Goal: Information Seeking & Learning: Learn about a topic

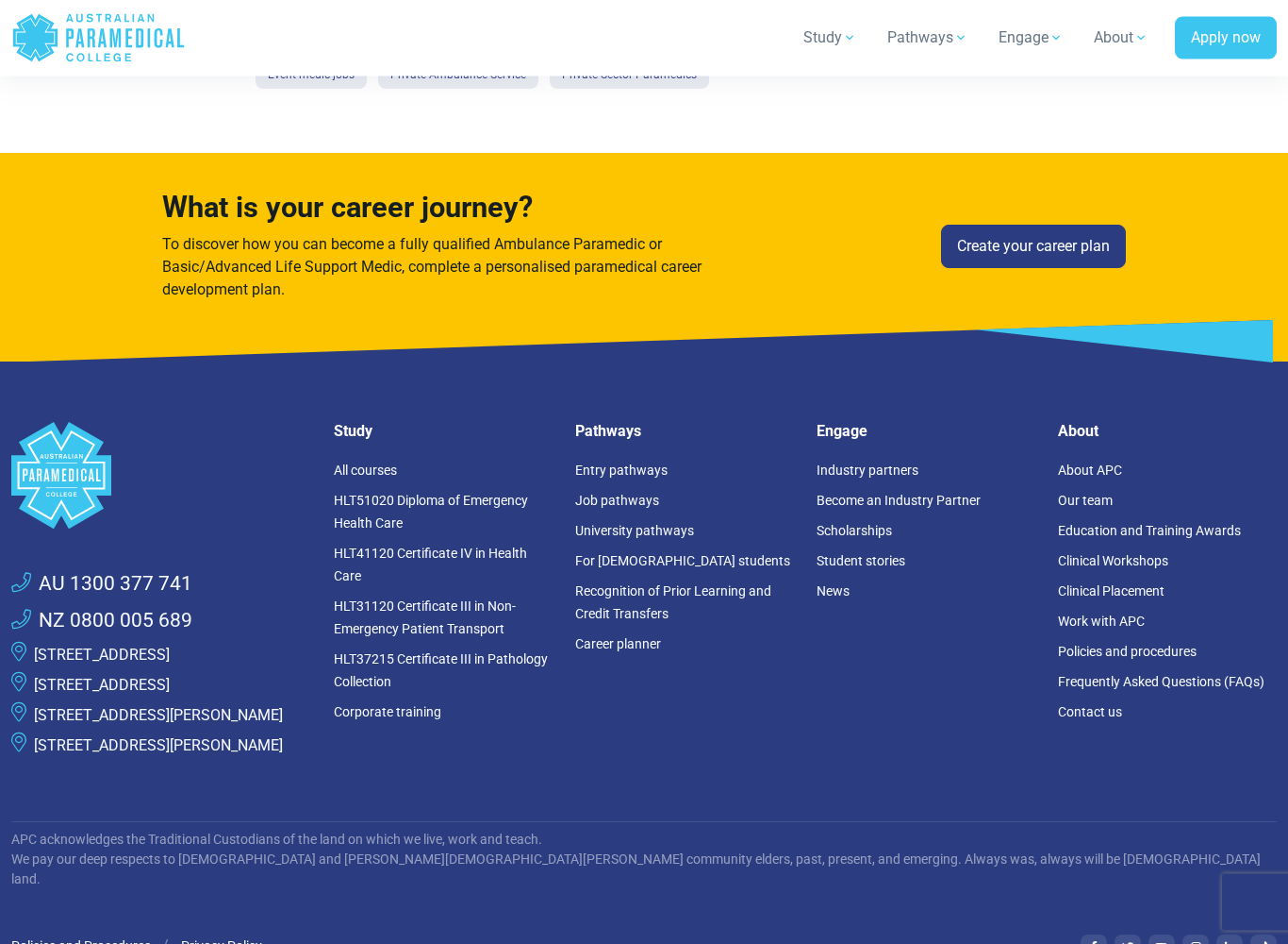
scroll to position [1793, 0]
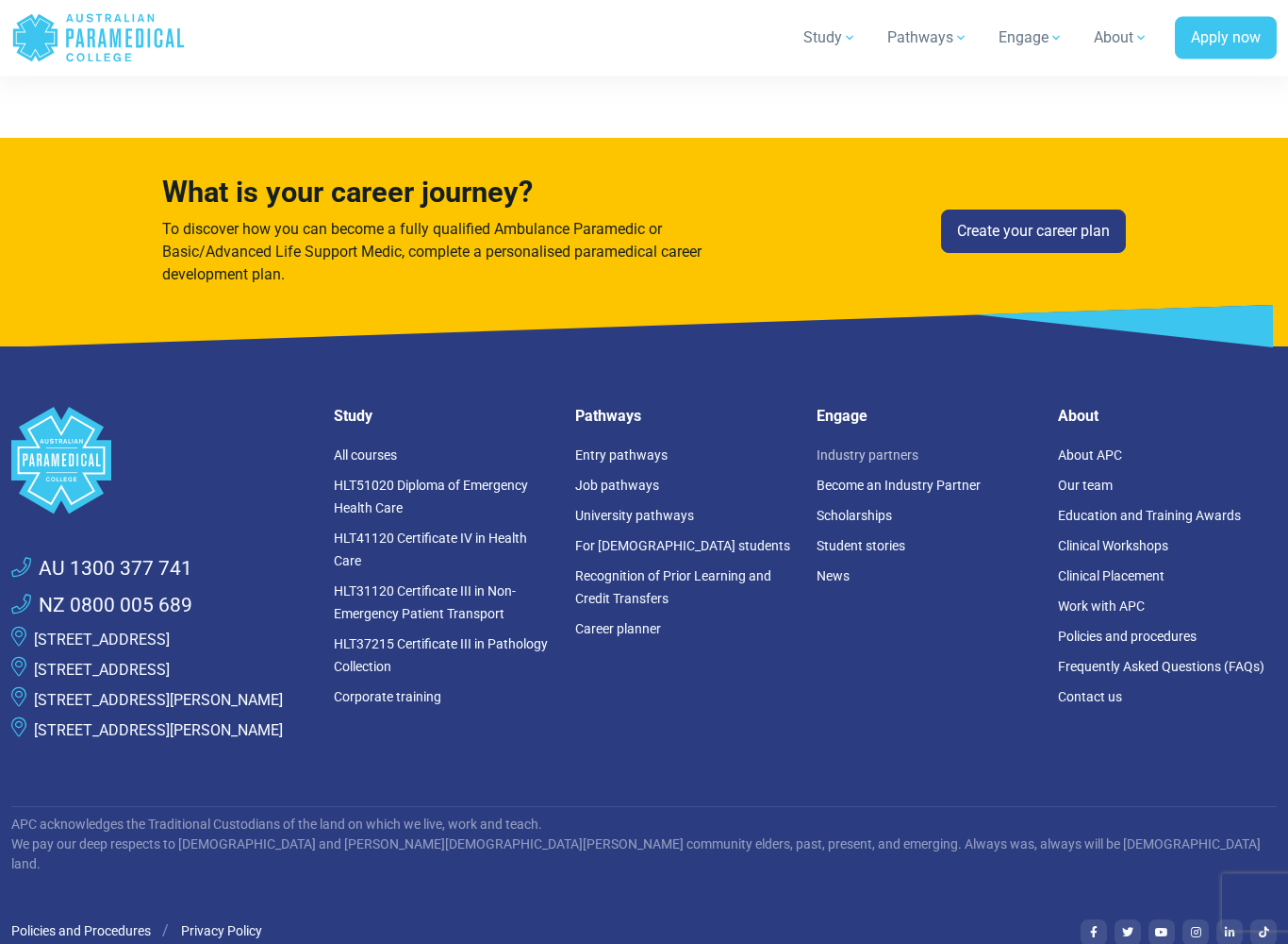
click at [896, 463] on link "Industry partners" at bounding box center [868, 455] width 102 height 15
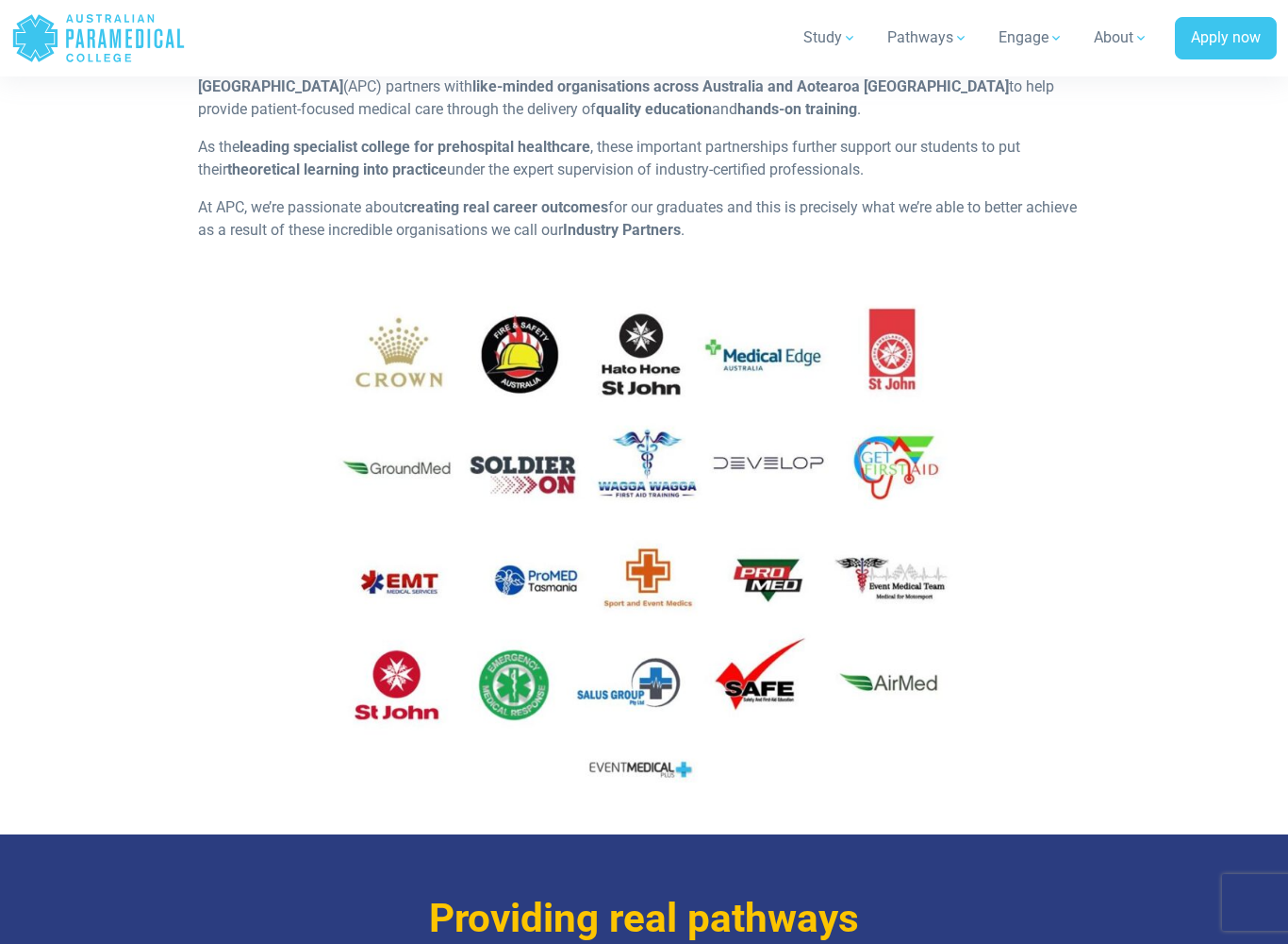
scroll to position [496, 0]
click at [376, 472] on img at bounding box center [644, 547] width 893 height 502
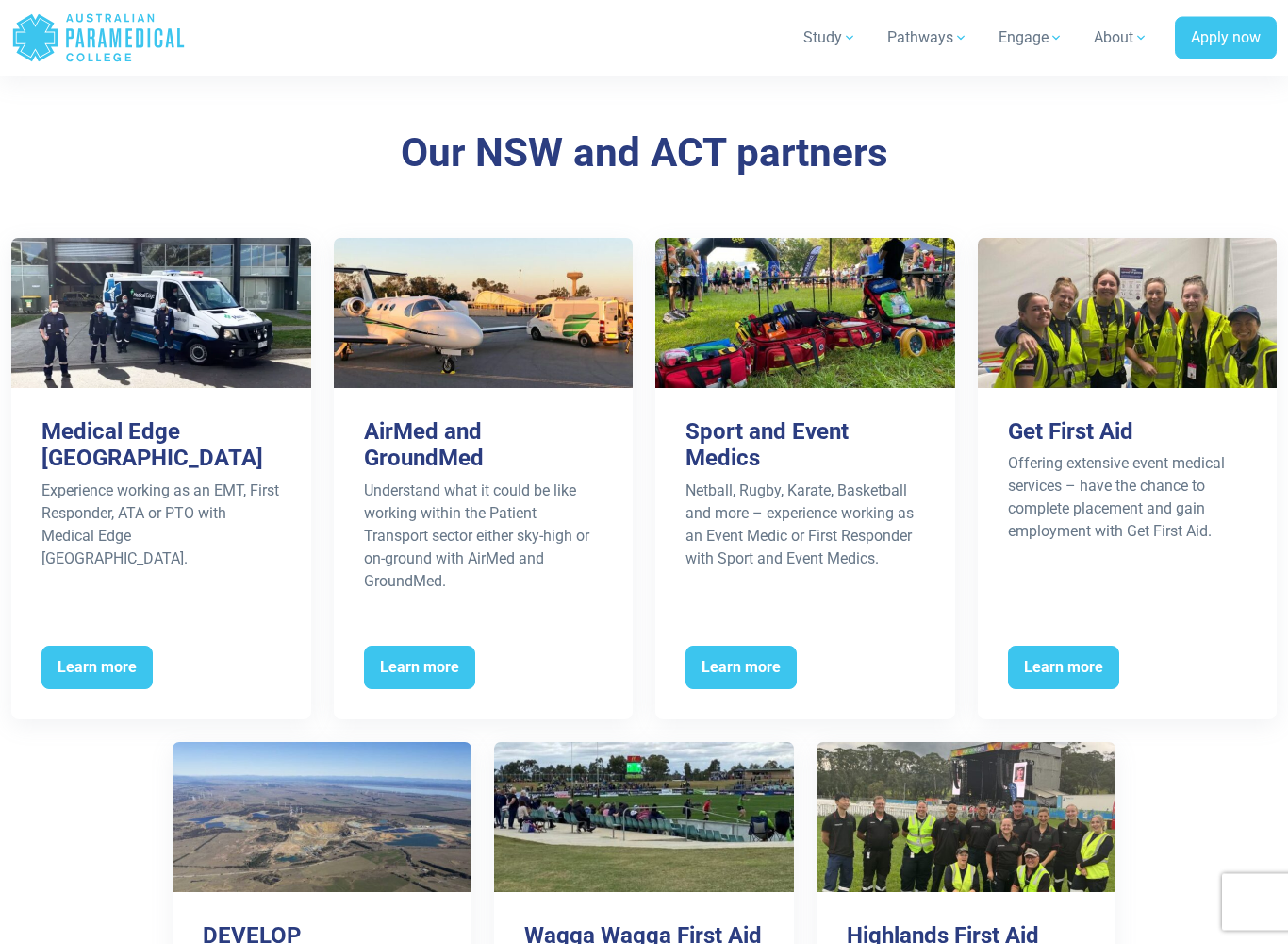
scroll to position [1719, 0]
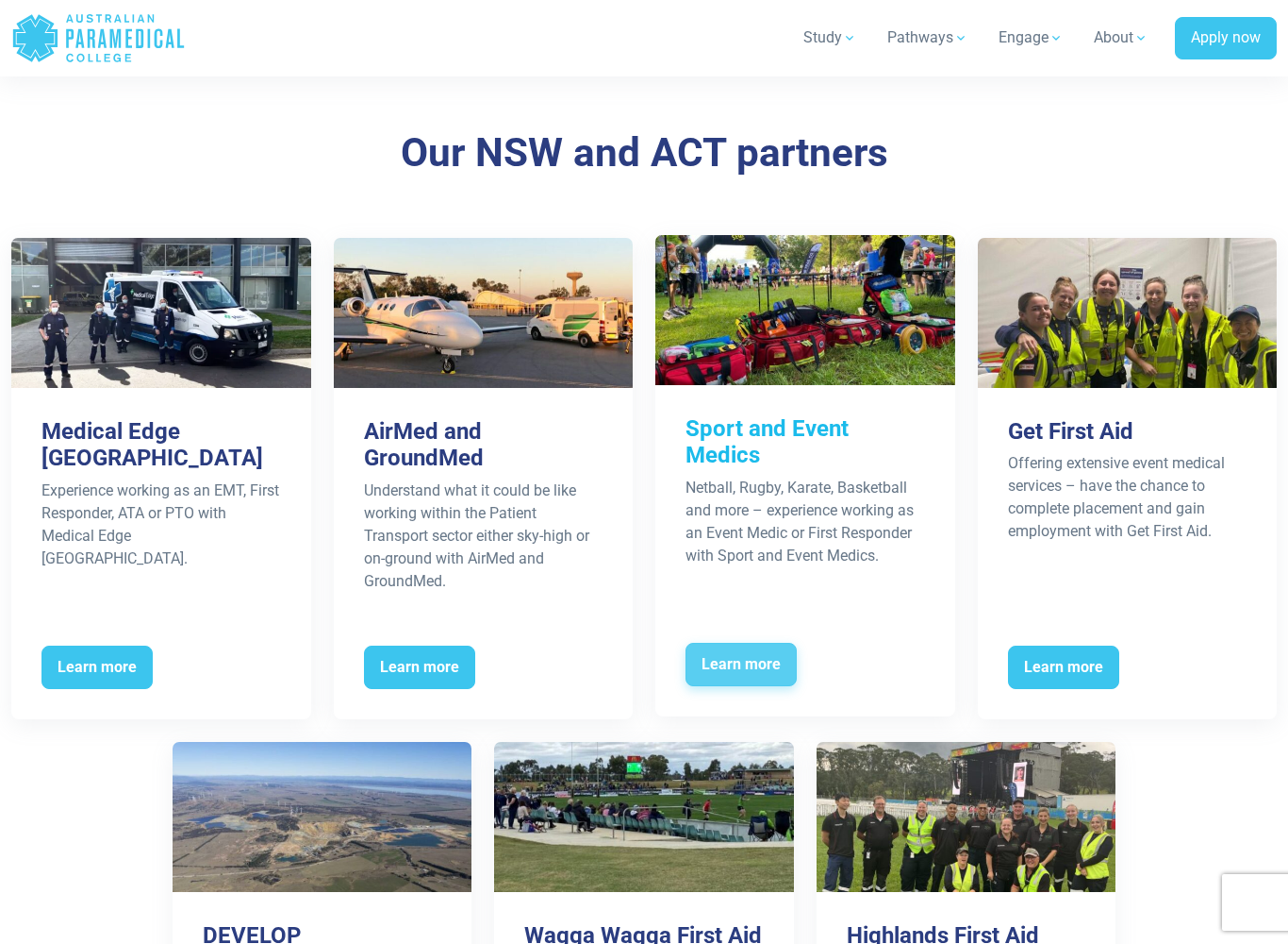
click at [758, 663] on span "Learn more" at bounding box center [742, 665] width 112 height 44
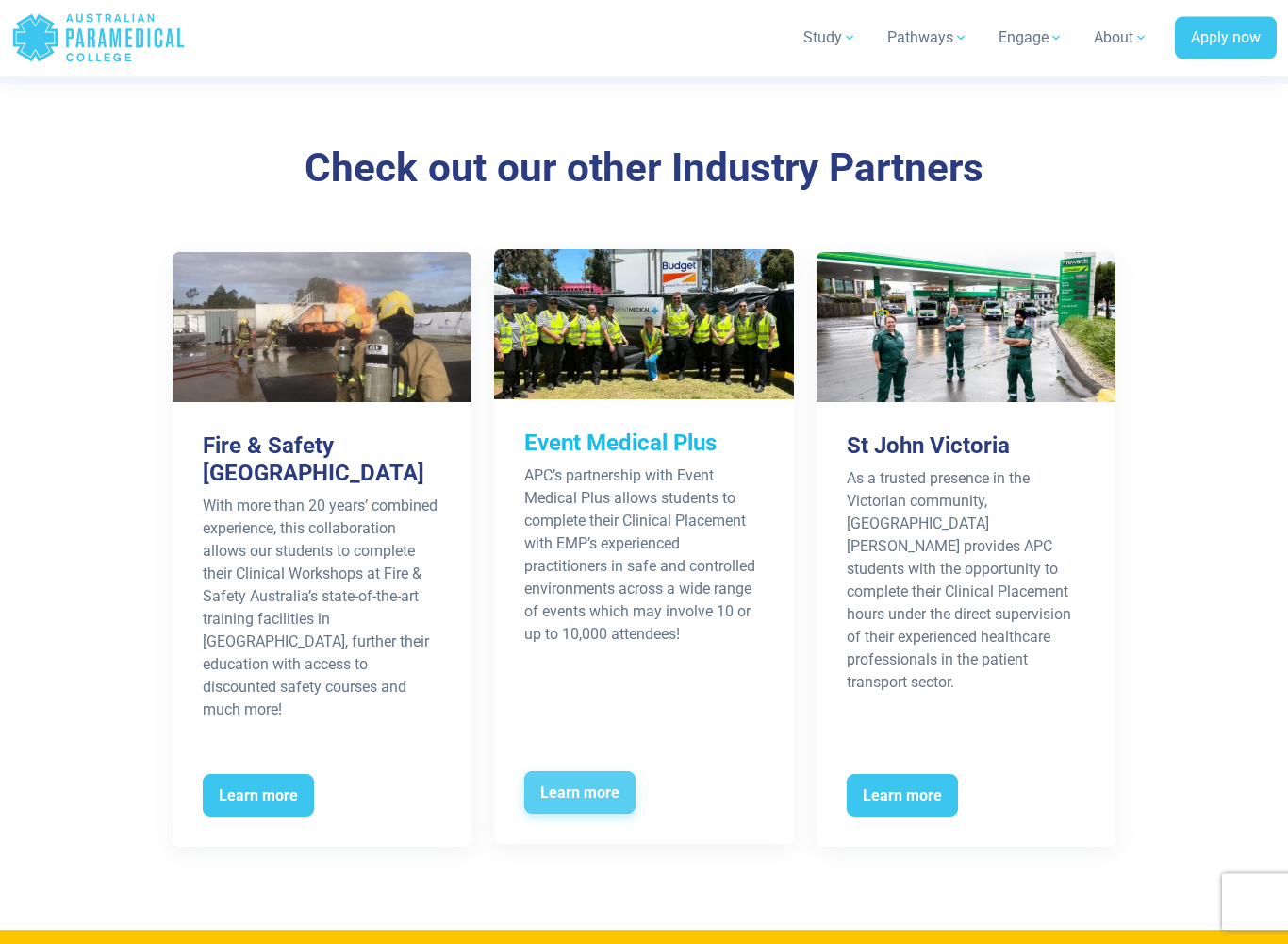
scroll to position [2938, 0]
click at [595, 771] on span "Learn more" at bounding box center [580, 793] width 112 height 44
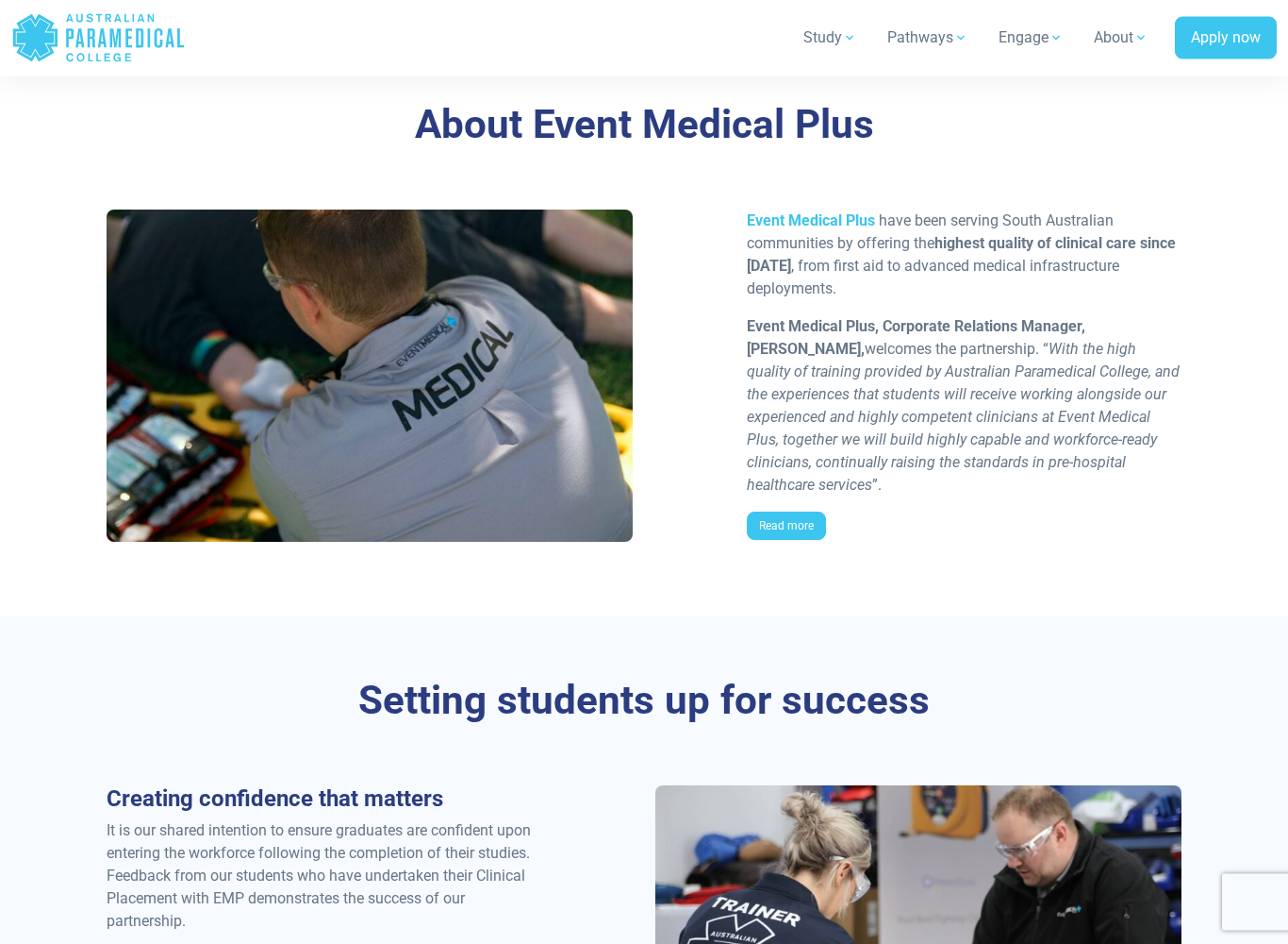
scroll to position [1351, 0]
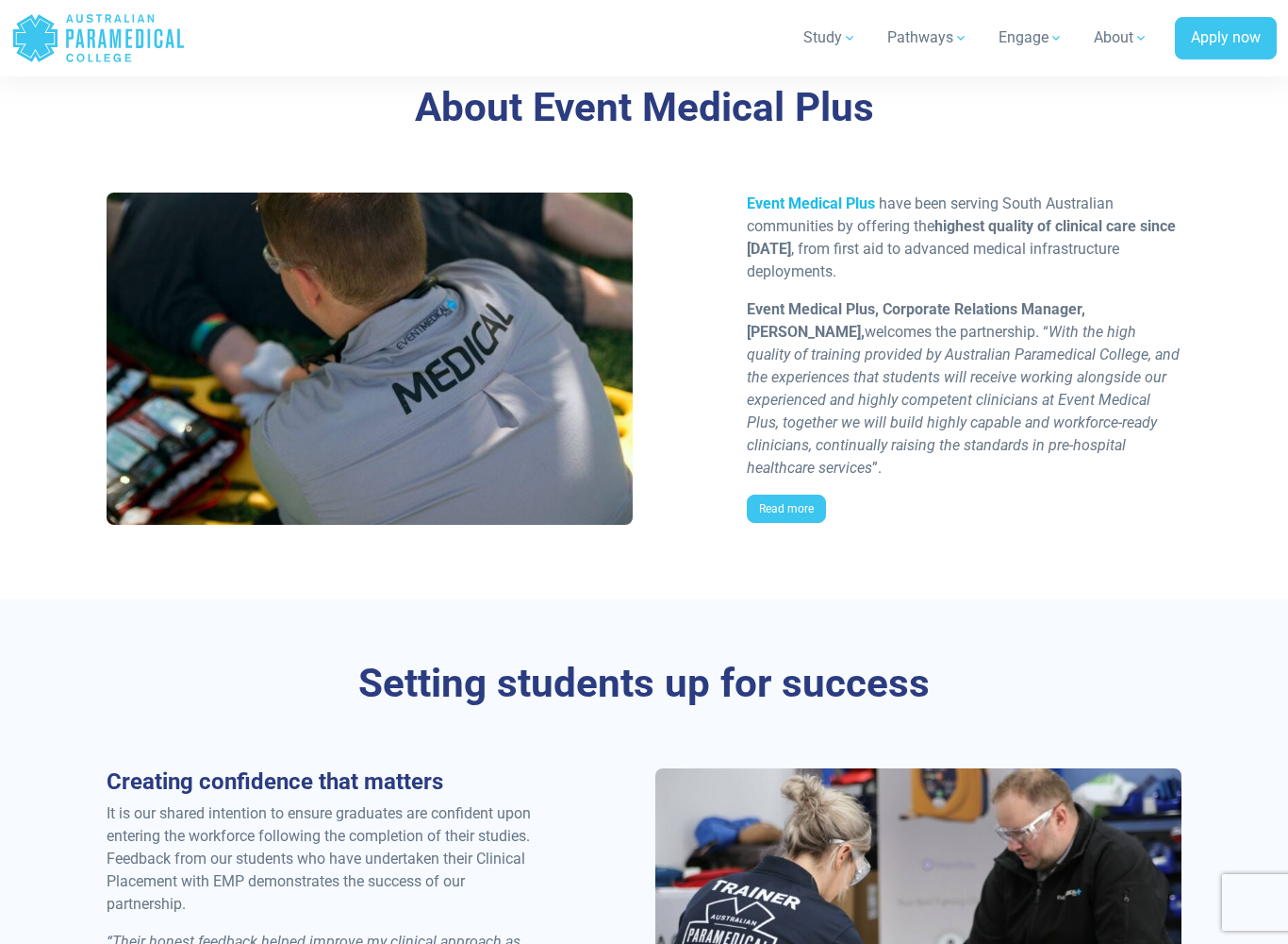
click at [797, 209] on link "Event Medical Plus" at bounding box center [811, 203] width 129 height 18
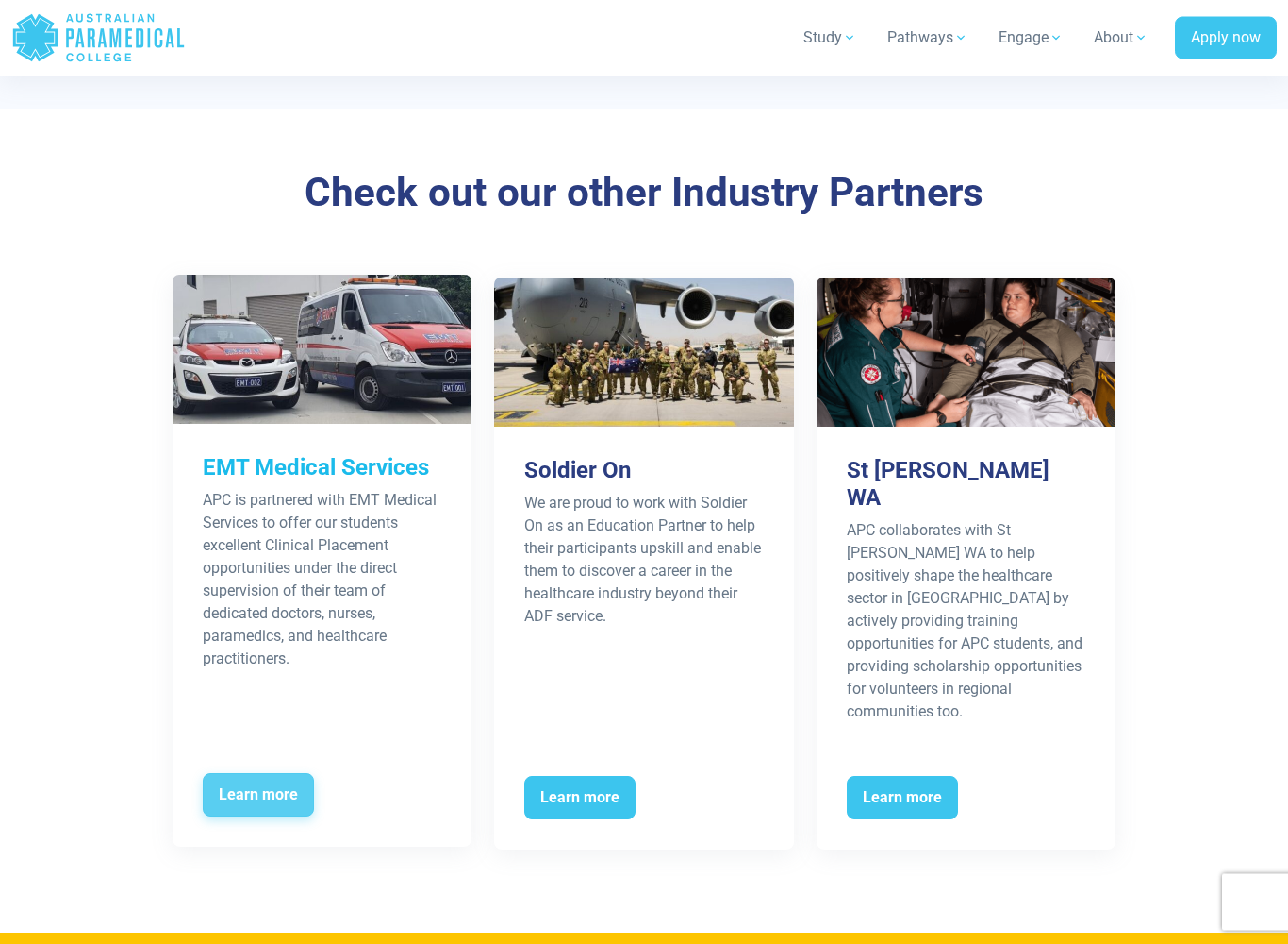
scroll to position [2827, 0]
click at [253, 773] on span "Learn more" at bounding box center [258, 794] width 112 height 44
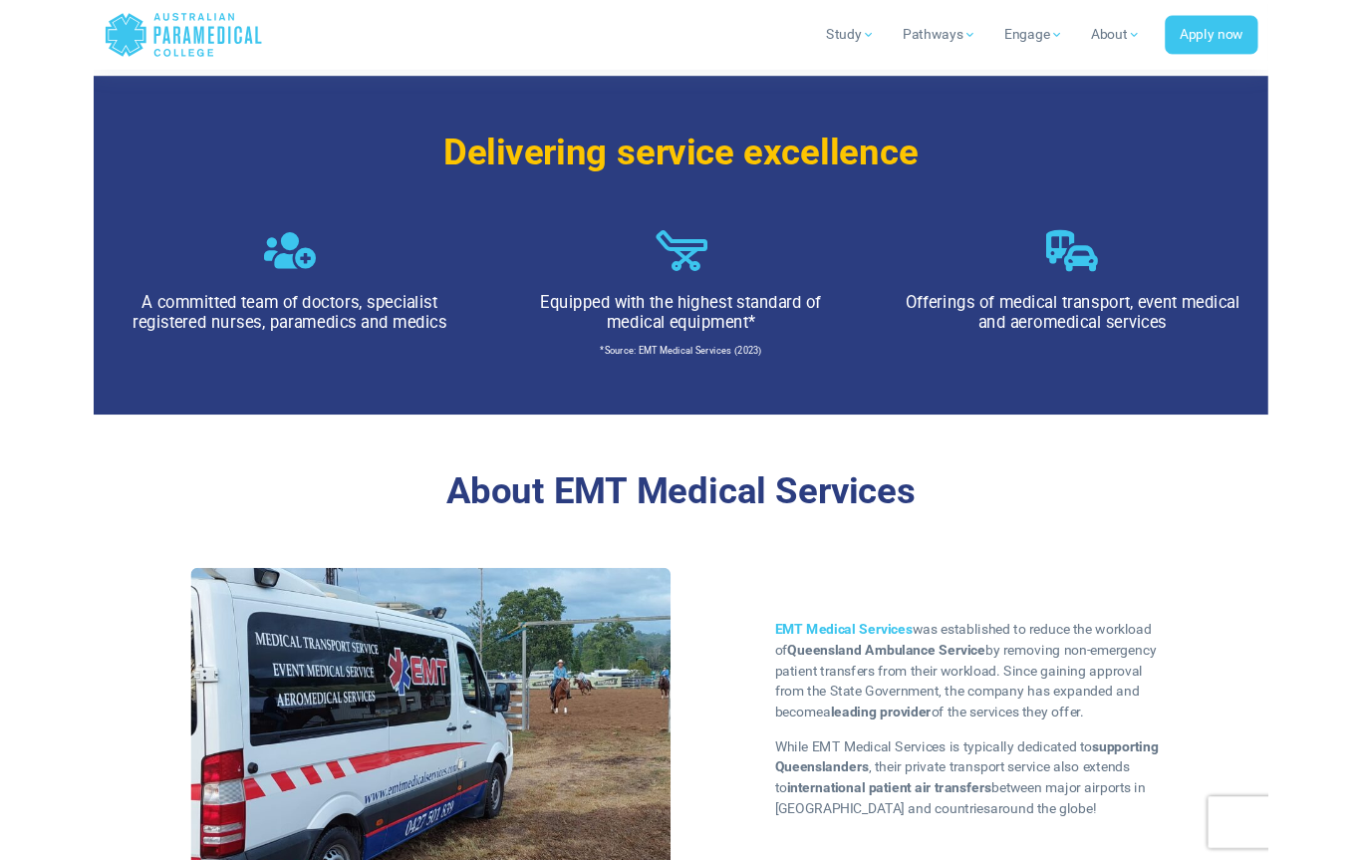
scroll to position [1228, 0]
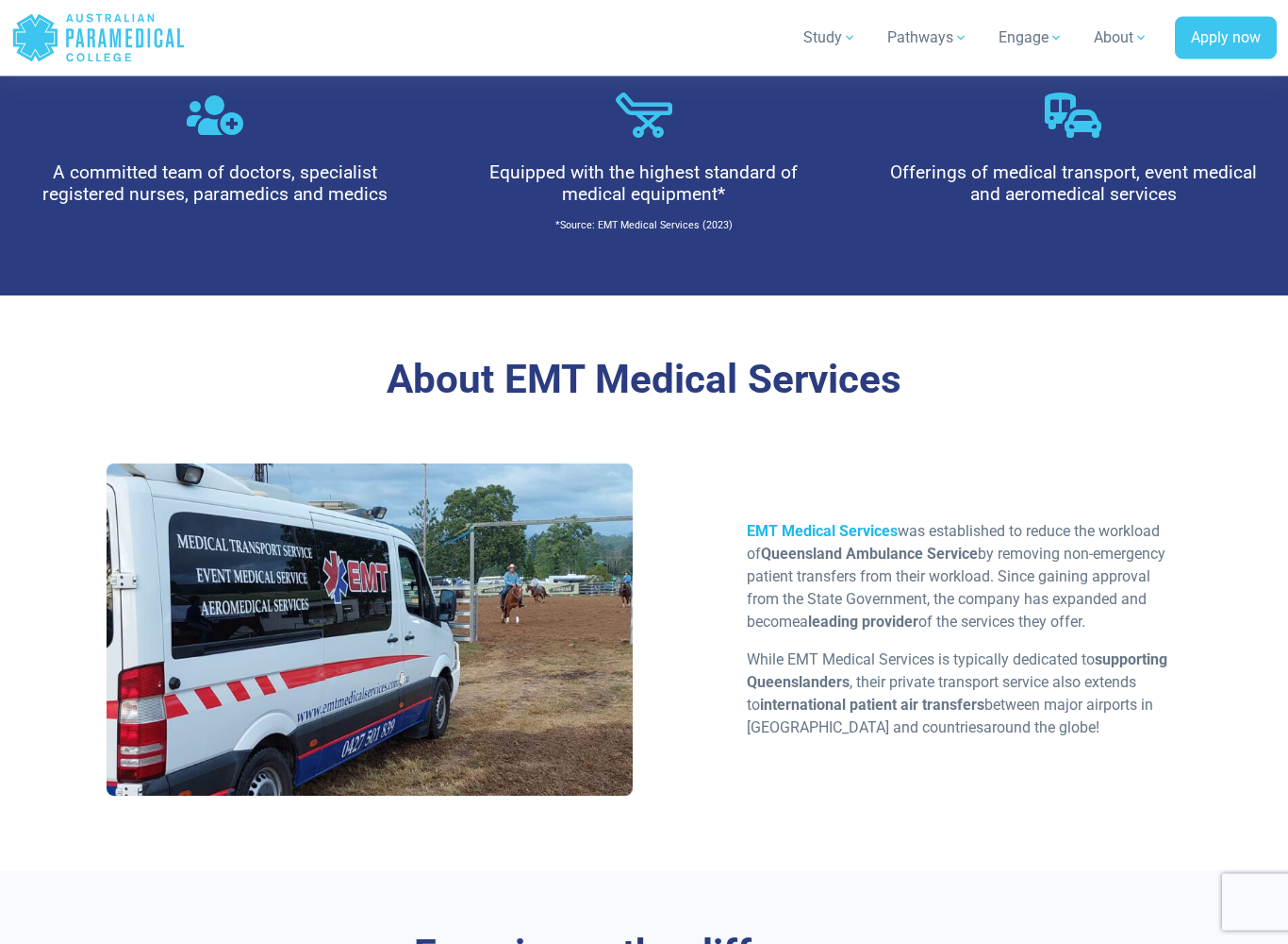
click at [852, 526] on span "EMT Medical Services" at bounding box center [821, 531] width 150 height 18
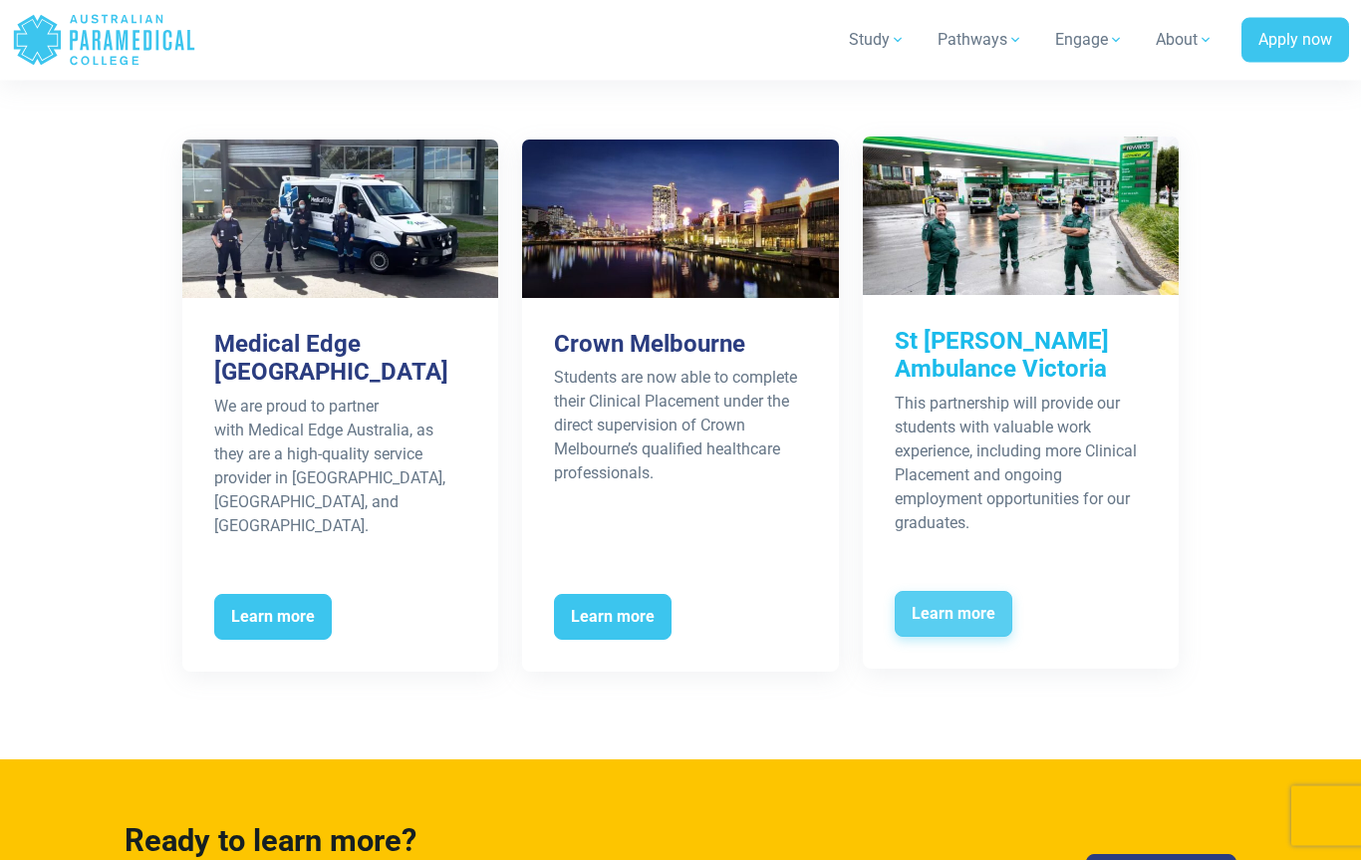
scroll to position [3224, 0]
click at [983, 616] on span "Learn more" at bounding box center [954, 614] width 118 height 46
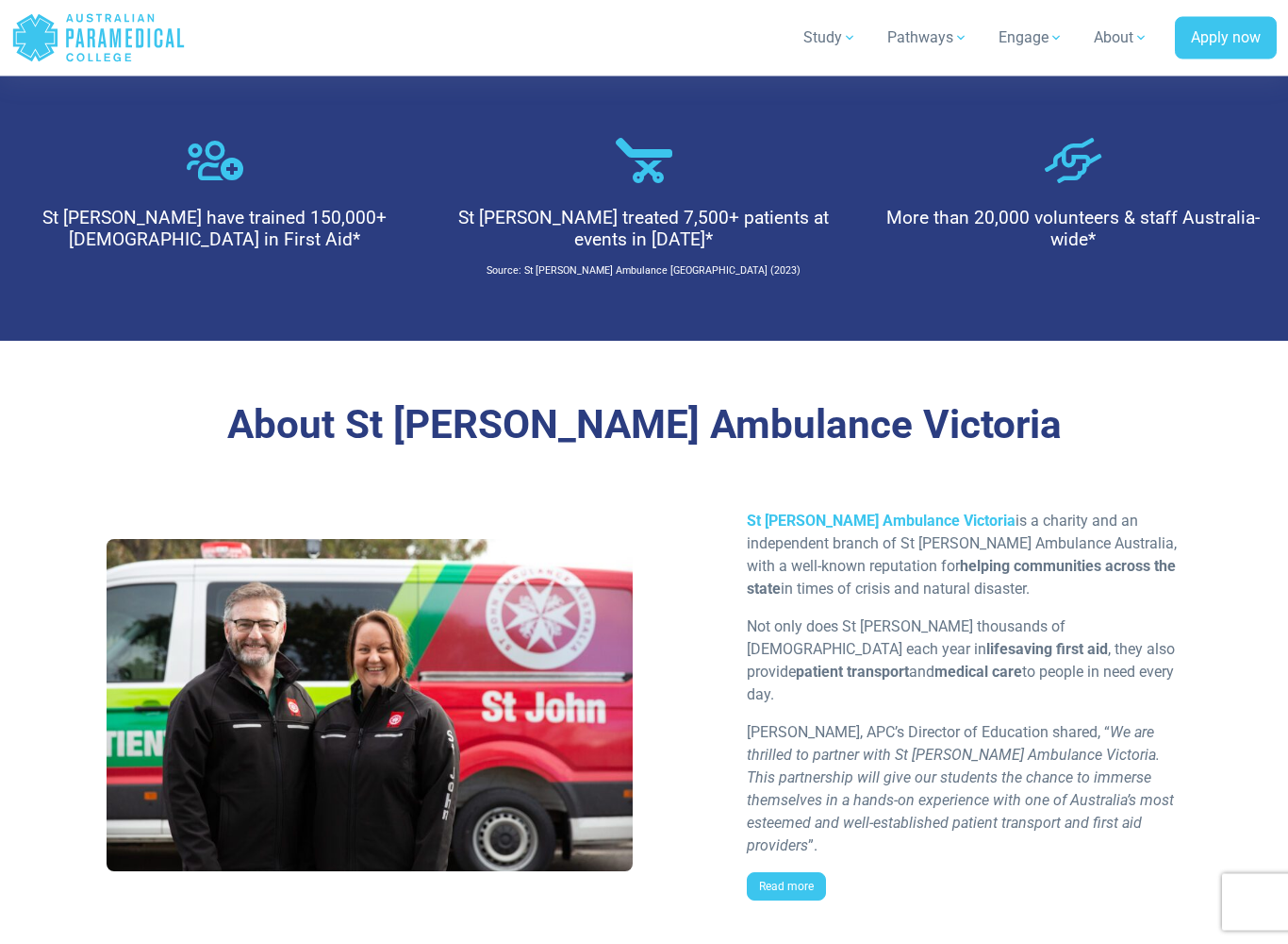
scroll to position [1207, 0]
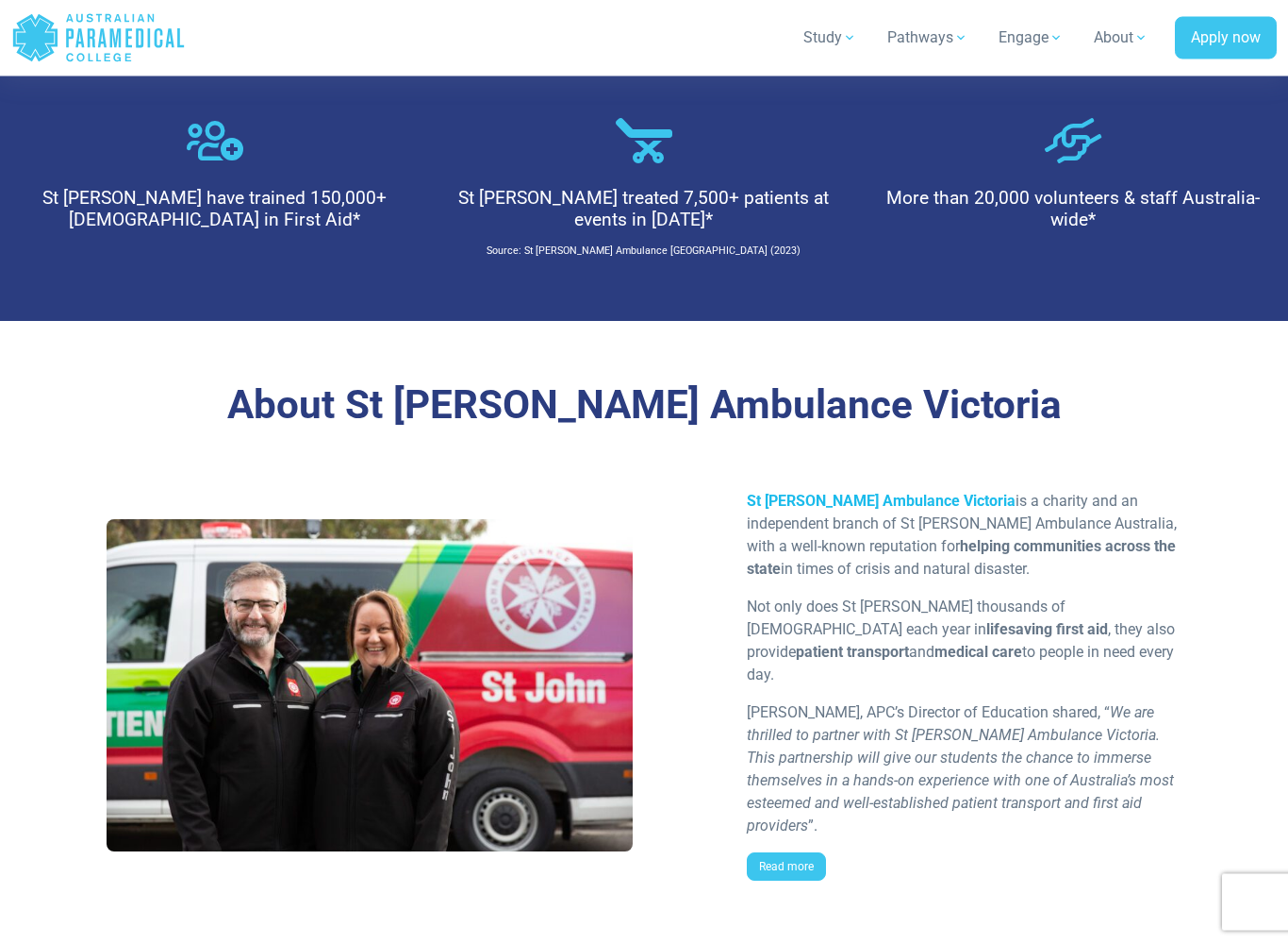
click at [909, 492] on strong "St [PERSON_NAME] Ambulance Victoria" at bounding box center [881, 501] width 269 height 18
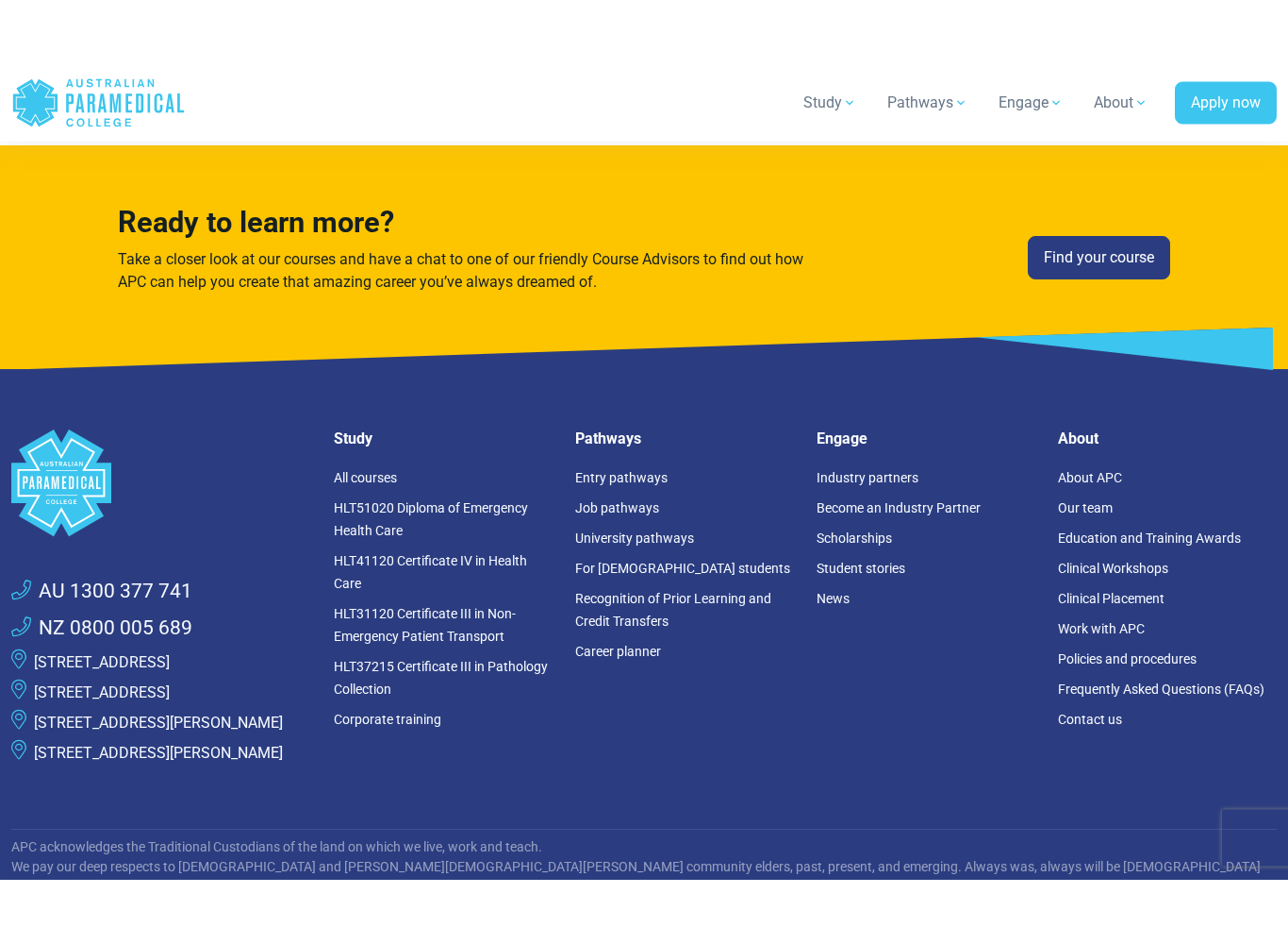
scroll to position [3866, 0]
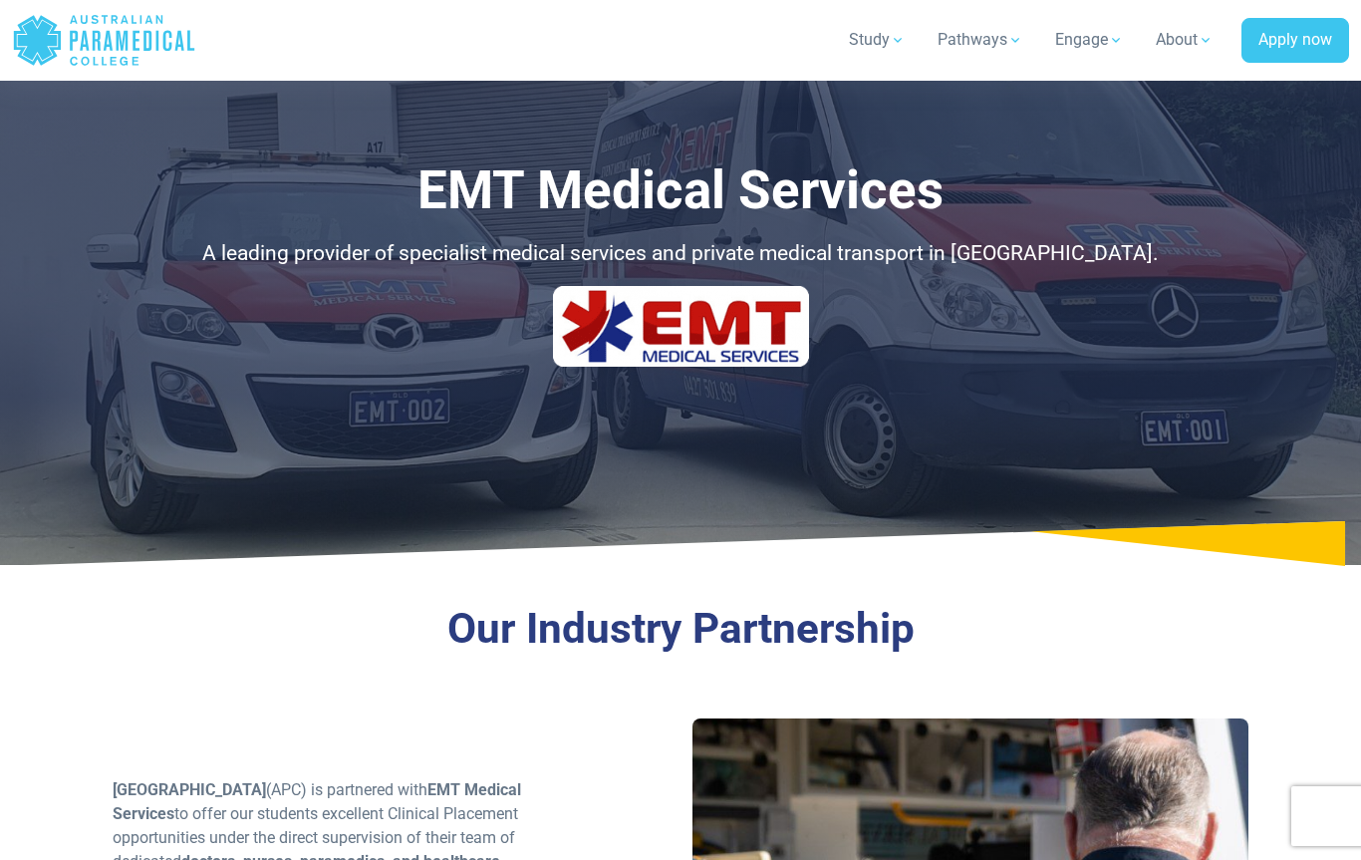
scroll to position [3224, 0]
